Goal: Task Accomplishment & Management: Use online tool/utility

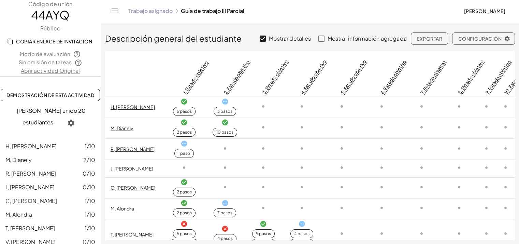
scroll to position [48, 0]
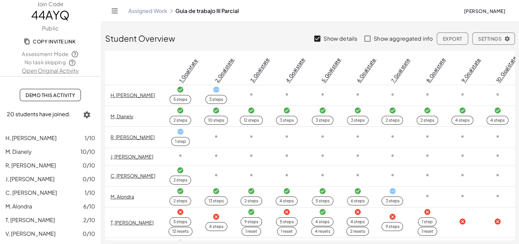
scroll to position [0, 3]
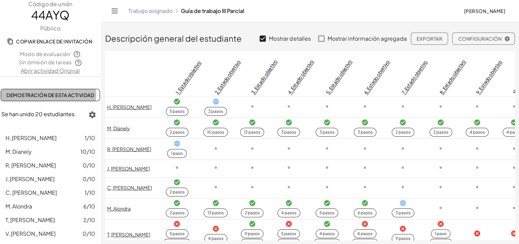
click at [53, 92] on font "Demostración de esta actividad" at bounding box center [50, 95] width 88 height 6
click at [42, 71] on link "Abrir actividad Original" at bounding box center [50, 71] width 101 height 8
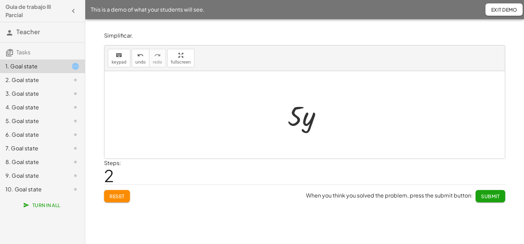
click at [68, 13] on button "button" at bounding box center [73, 11] width 12 height 12
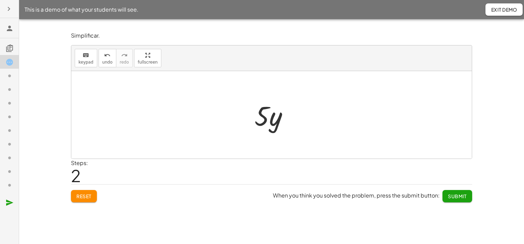
click at [10, 8] on icon "button" at bounding box center [9, 9] width 8 height 8
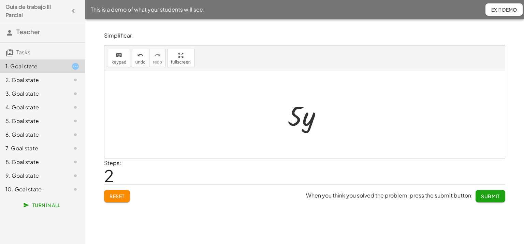
click at [8, 29] on icon at bounding box center [9, 33] width 8 height 8
click at [115, 197] on span "Reset" at bounding box center [117, 196] width 15 height 6
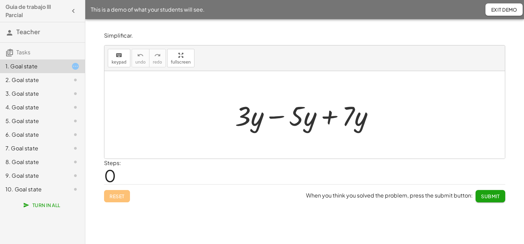
click at [39, 205] on span "Turn In All" at bounding box center [43, 205] width 36 height 6
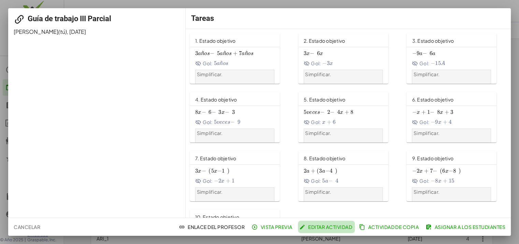
click at [325, 228] on font "Editar actividad" at bounding box center [330, 227] width 44 height 6
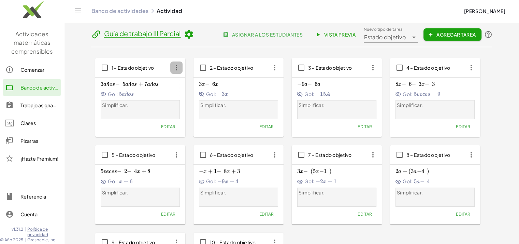
click at [180, 69] on icon "button" at bounding box center [176, 67] width 12 height 12
click at [166, 126] on font "Editar" at bounding box center [168, 126] width 15 height 5
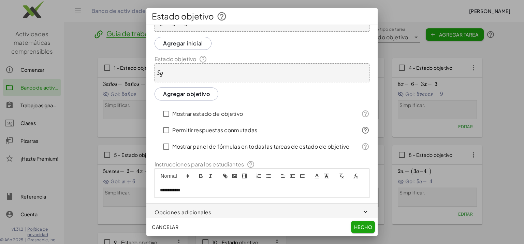
scroll to position [37, 0]
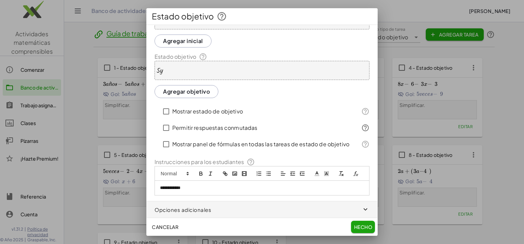
click at [184, 185] on p "**********" at bounding box center [259, 188] width 199 height 6
click at [170, 191] on div "**********" at bounding box center [262, 188] width 214 height 14
click at [187, 170] on icon at bounding box center [188, 173] width 6 height 6
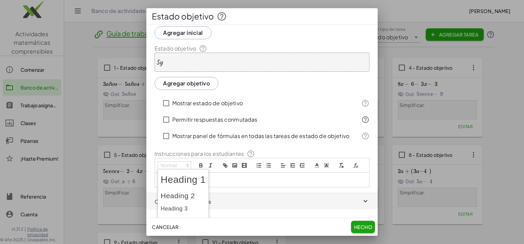
click at [187, 165] on icon at bounding box center [188, 165] width 6 height 6
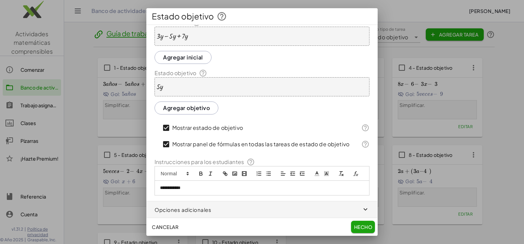
scroll to position [20, 0]
click at [360, 225] on font "Hecho" at bounding box center [363, 227] width 18 height 6
click at [365, 228] on font "Hecho" at bounding box center [363, 227] width 18 height 6
click at [358, 223] on button "Hecho" at bounding box center [363, 226] width 24 height 12
click at [168, 230] on button "Cancelar" at bounding box center [165, 226] width 32 height 12
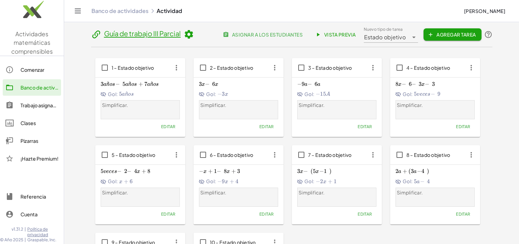
click at [175, 68] on icon "button" at bounding box center [176, 67] width 12 height 12
click at [153, 67] on span "1 – Estado objetivo" at bounding box center [133, 68] width 43 height 6
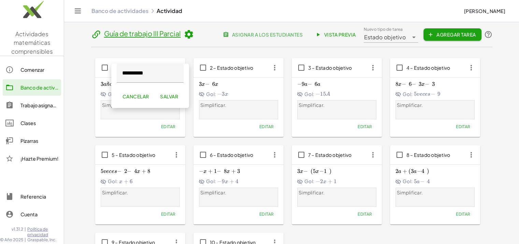
click at [172, 127] on font "Editar" at bounding box center [168, 126] width 15 height 5
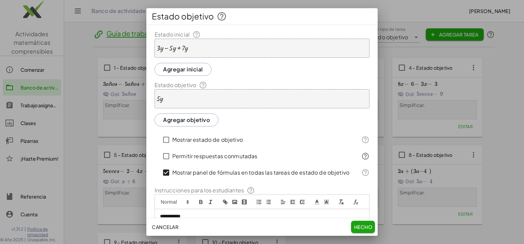
click at [358, 227] on font "Hecho" at bounding box center [363, 227] width 18 height 6
click at [223, 44] on div "+ · 3 · y − · 5 · y + · 7 · y" at bounding box center [262, 48] width 215 height 19
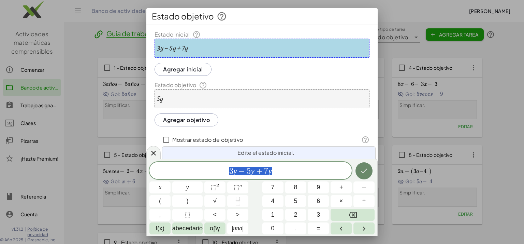
click at [368, 178] on button "Hecho" at bounding box center [364, 170] width 17 height 17
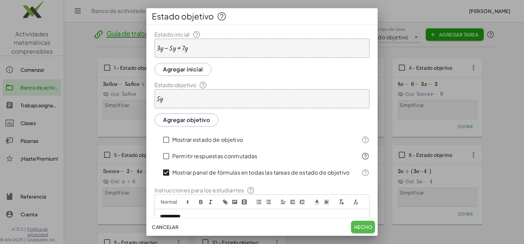
click at [364, 226] on font "Hecho" at bounding box center [363, 227] width 18 height 6
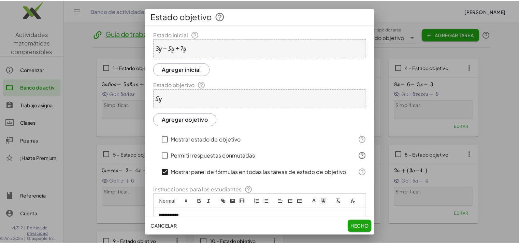
scroll to position [37, 0]
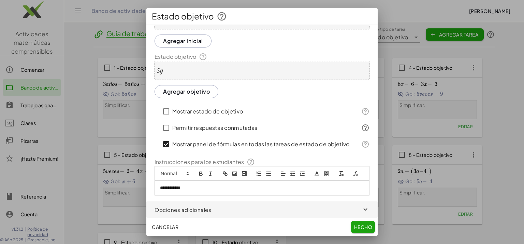
click at [193, 190] on p "**********" at bounding box center [259, 188] width 199 height 6
click at [221, 14] on icon at bounding box center [222, 16] width 10 height 10
click at [120, 48] on div at bounding box center [262, 122] width 524 height 244
click at [367, 232] on button "Hecho" at bounding box center [363, 226] width 24 height 12
click at [164, 227] on font "Cancelar" at bounding box center [165, 227] width 27 height 6
